Goal: Information Seeking & Learning: Learn about a topic

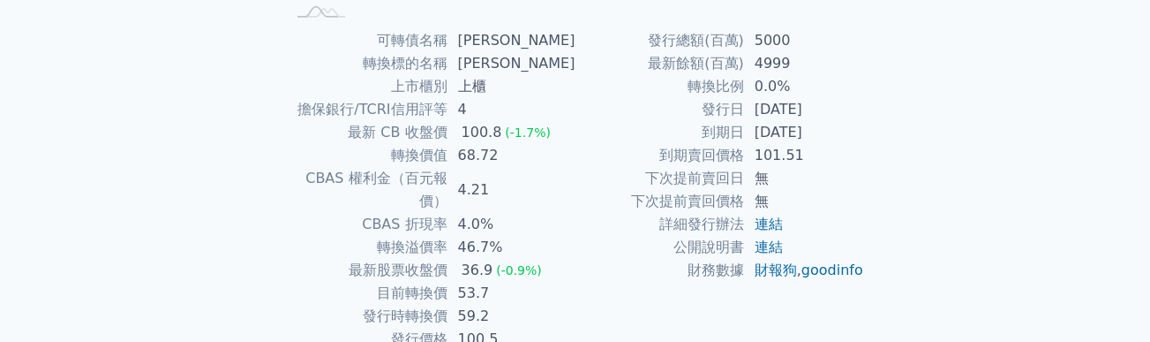
scroll to position [378, 0]
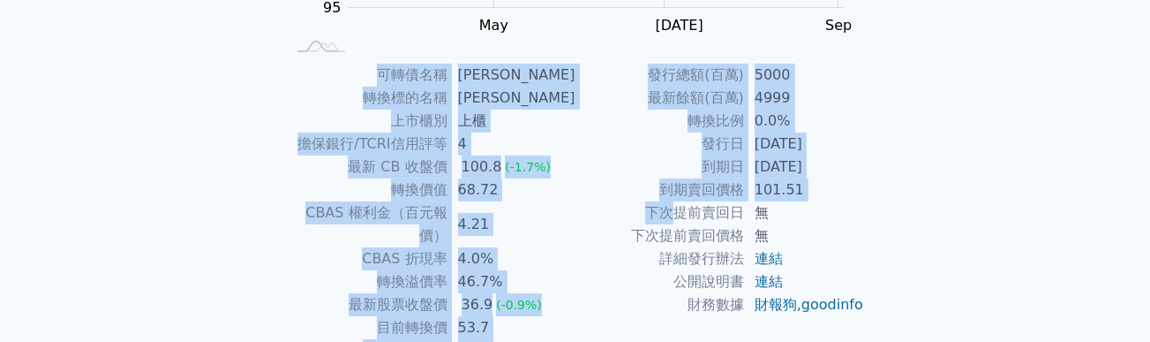
drag, startPoint x: 367, startPoint y: 71, endPoint x: 667, endPoint y: 214, distance: 331.7
click at [667, 214] on div "可轉債名稱 [PERSON_NAME] 轉換標的名稱 [PERSON_NAME] 上市櫃別 上櫃 擔保銀行/TCRI信用評等 4 最新 CB 收盤價 100.…" at bounding box center [576, 224] width 622 height 321
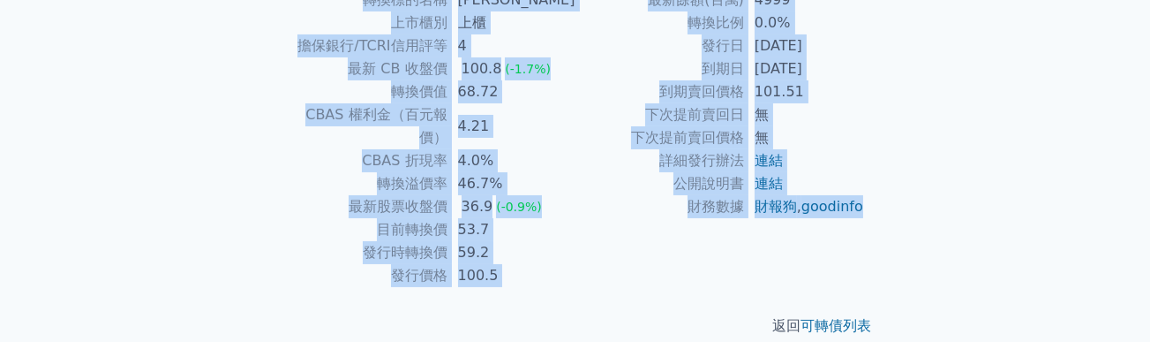
click at [831, 218] on td "財報狗 , goodinfo" at bounding box center [804, 206] width 121 height 23
copy div "lorem ips dolors am cons ad elit/SEDDoeiu 2 te IN utl 563.1 (-3.2%) etdo 06.27 …"
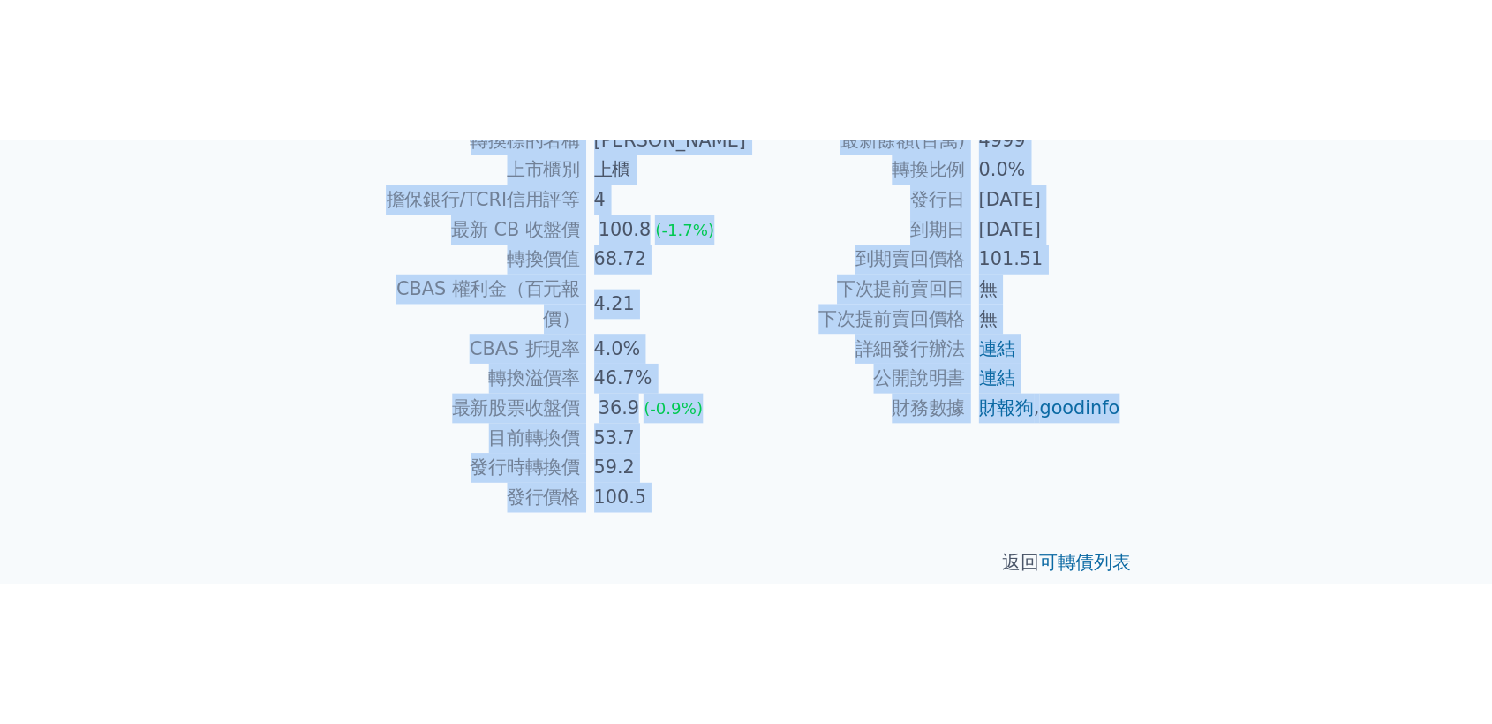
scroll to position [94, 0]
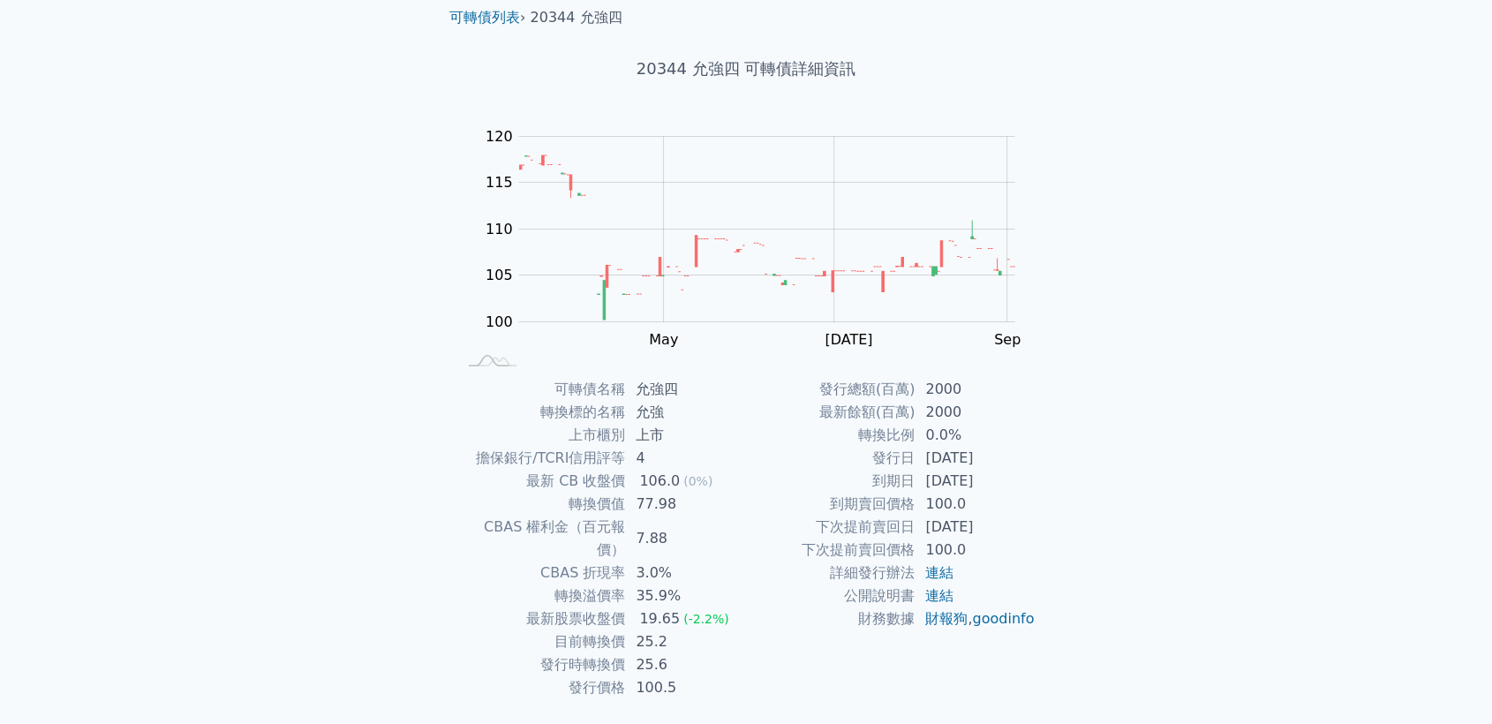
scroll to position [94, 0]
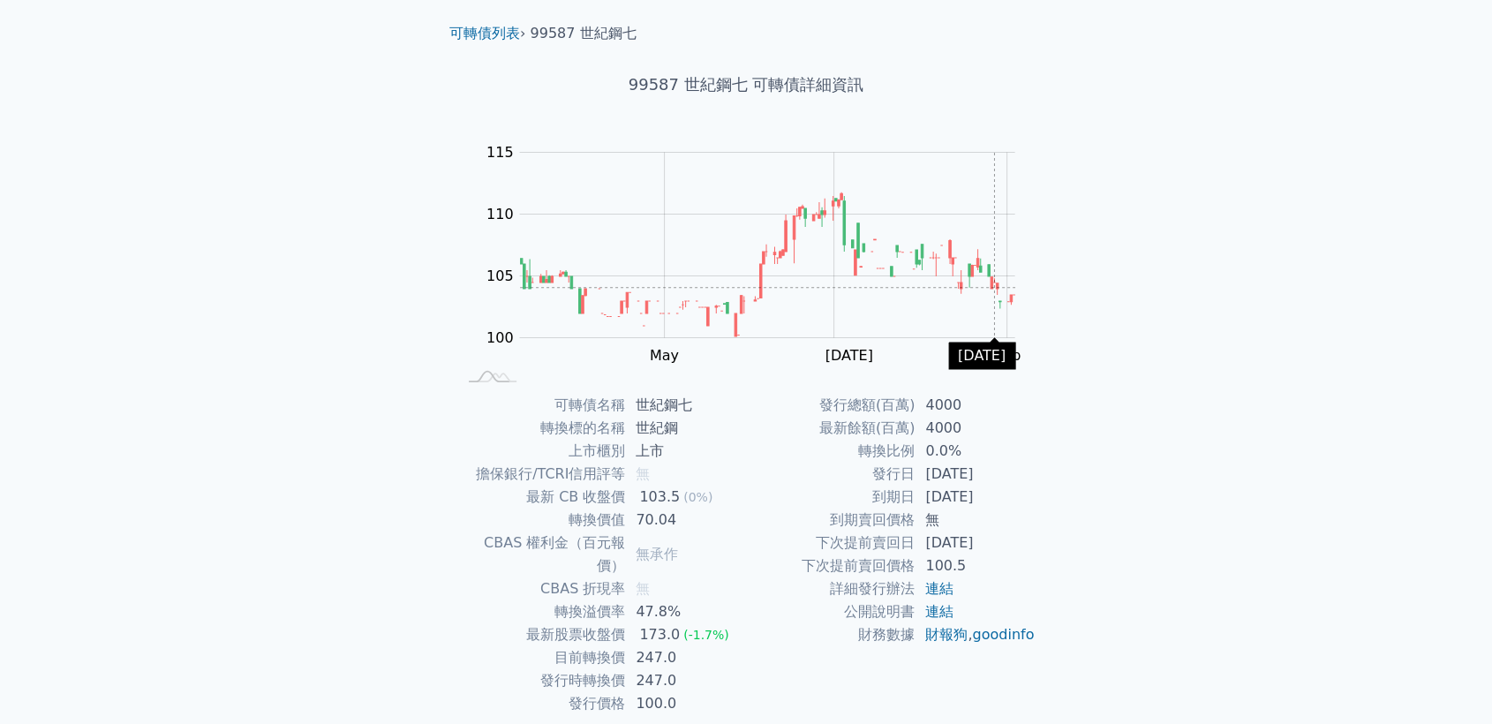
scroll to position [94, 0]
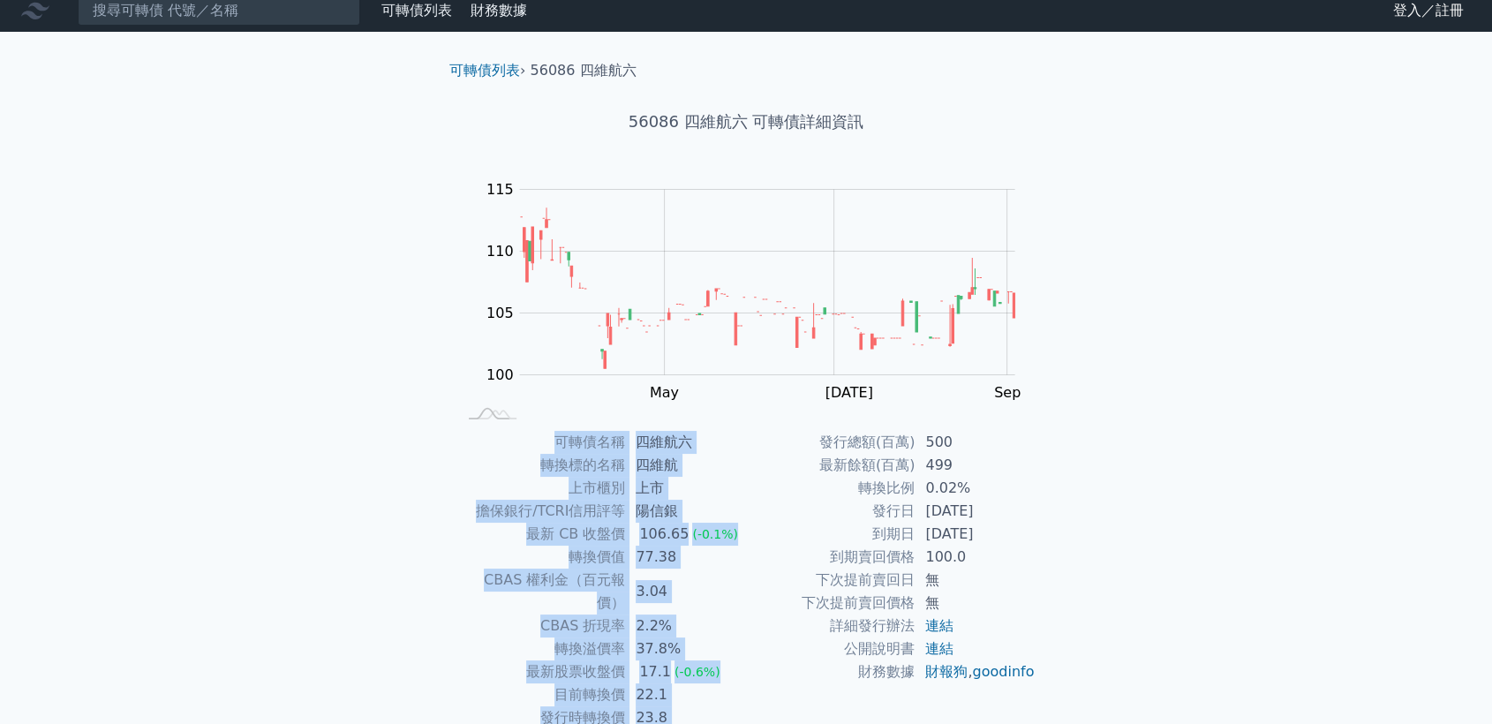
drag, startPoint x: 544, startPoint y: 447, endPoint x: 973, endPoint y: 661, distance: 479.7
click at [996, 709] on div "可轉債名稱 四維航六 轉換標的名稱 四維航 上市櫃別 上市 擔保銀行/TCRI信用評等 陽信銀 最新 CB 收盤價 106.65 (-0.1%) 轉換價值 7…" at bounding box center [746, 591] width 622 height 321
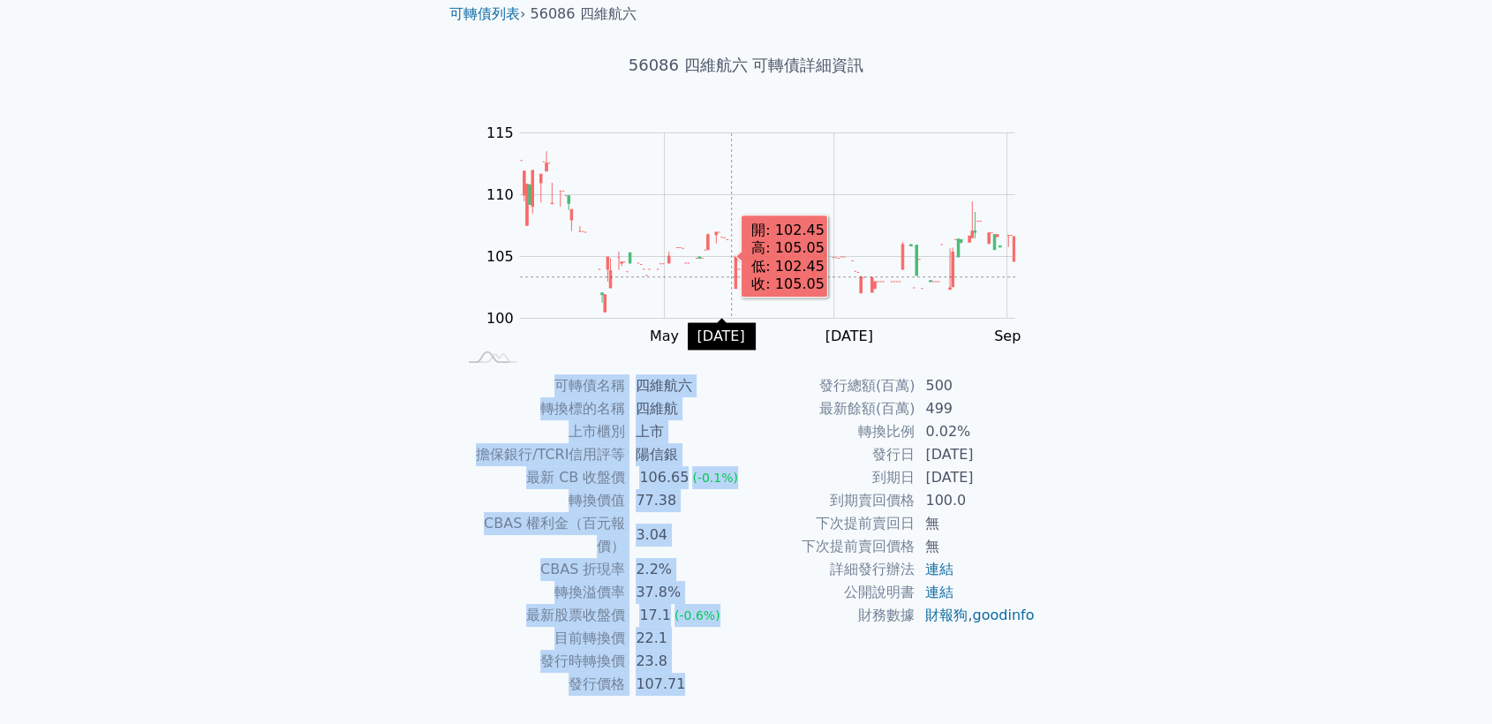
scroll to position [94, 0]
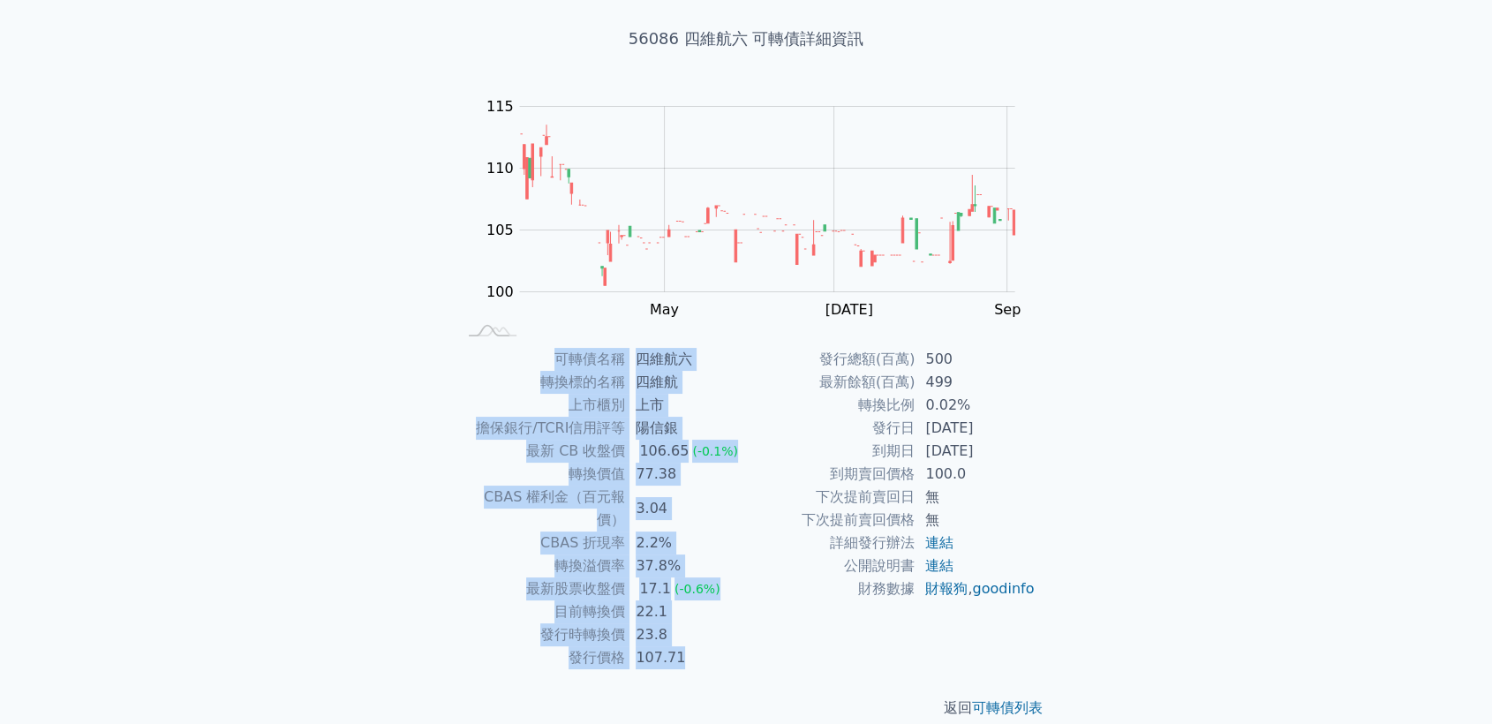
copy div "可轉債名稱 四維航六 轉換標的名稱 四維航 上市櫃別 上市 擔保銀行/TCRI信用評等 陽信銀 最新 CB 收盤價 106.65 (-0.1%) 轉換價值 7…"
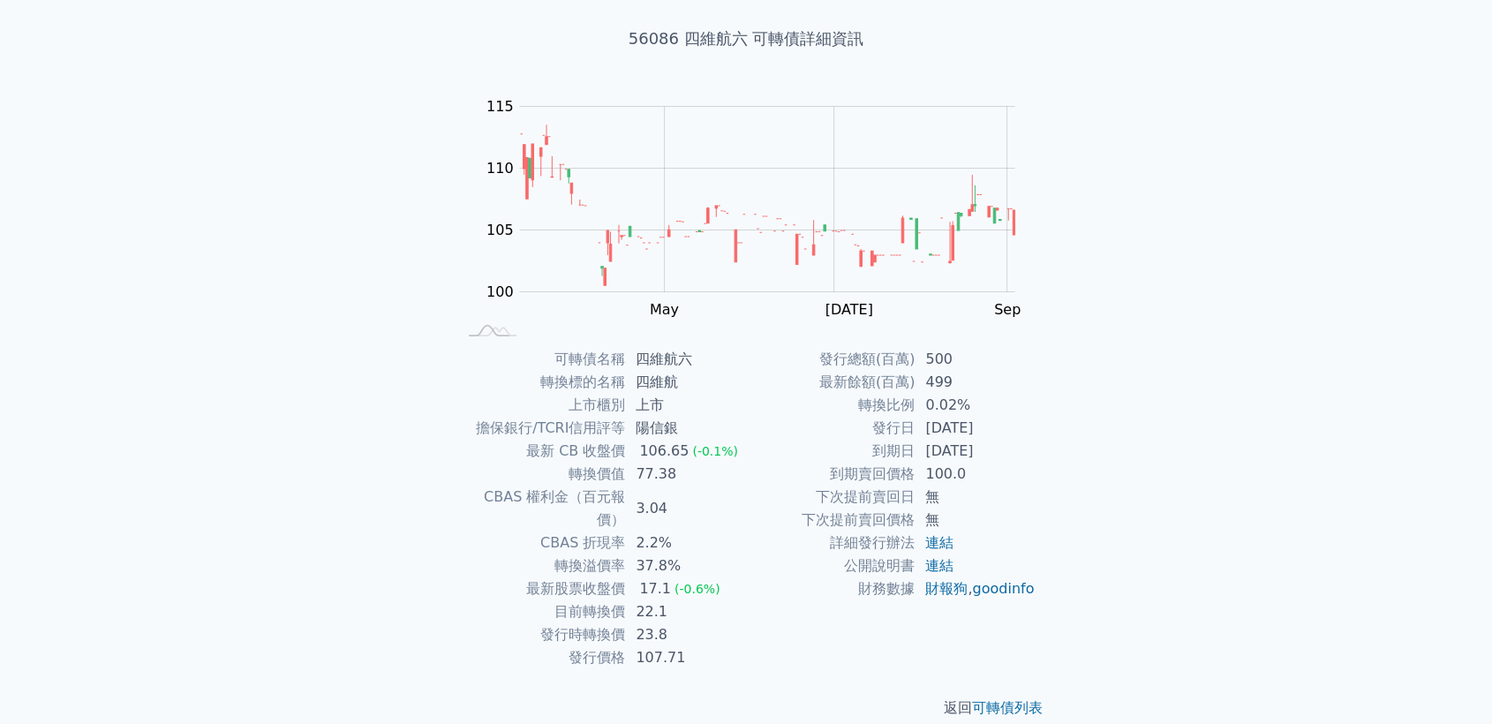
click at [1256, 331] on div "可轉債列表 財務數據 可轉債列表 財務數據 登入／註冊 登入／註冊 可轉債列表 › 56086 四維航六 56086 四維航六 可轉債詳細資訊 Zoom Ou…" at bounding box center [746, 326] width 1492 height 841
